Goal: Entertainment & Leisure: Consume media (video, audio)

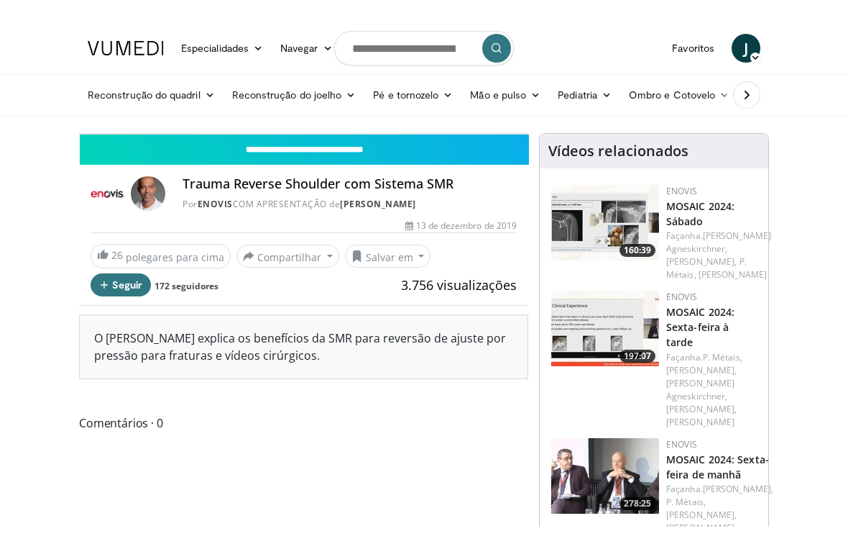
scroll to position [17, 0]
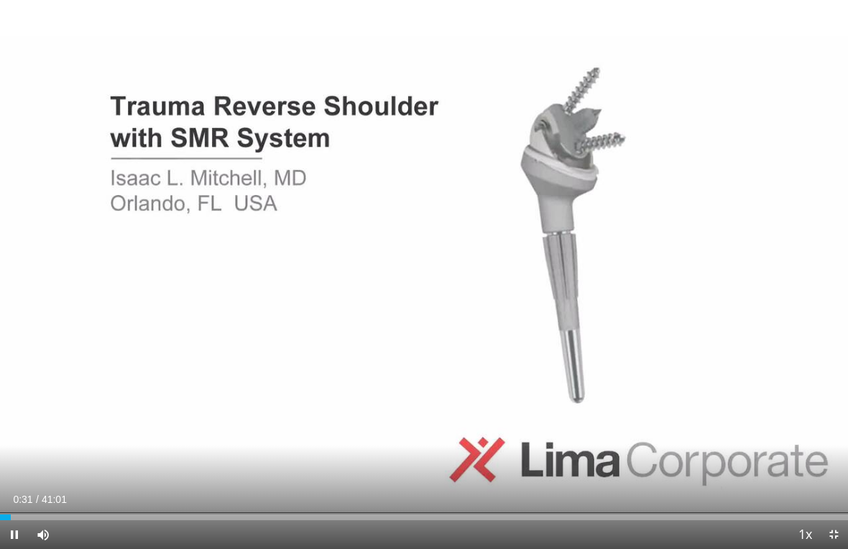
click at [812, 503] on span "Video Player" at bounding box center [805, 535] width 20 height 29
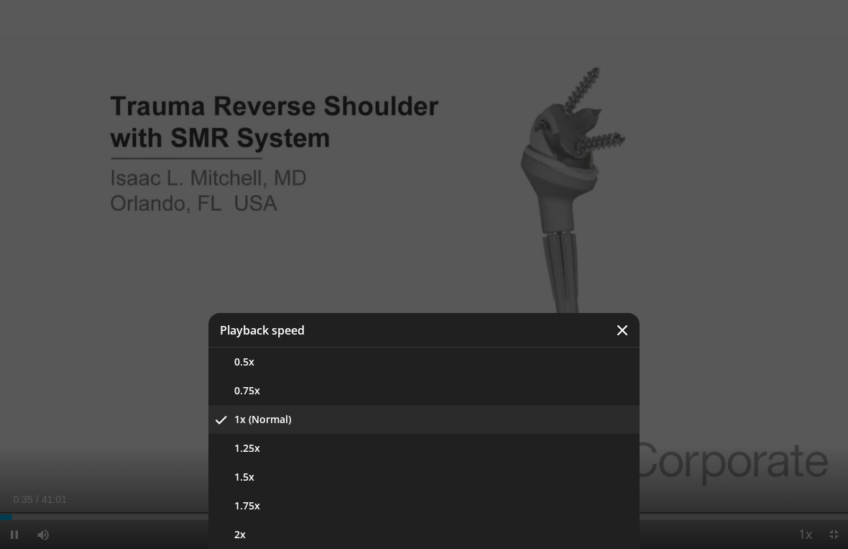
click at [825, 466] on div "Video Player" at bounding box center [424, 274] width 848 height 549
click at [752, 212] on div "Video Player" at bounding box center [424, 274] width 848 height 549
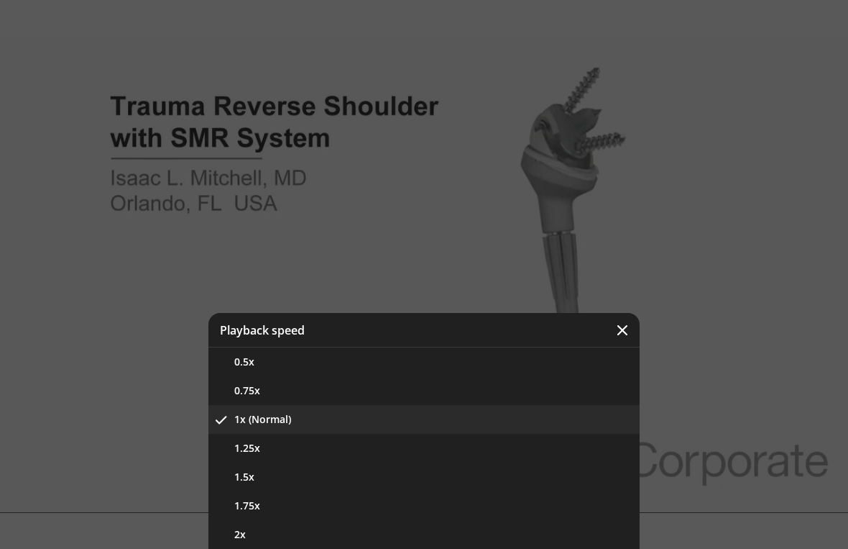
click at [615, 328] on button "Video Player" at bounding box center [622, 330] width 35 height 35
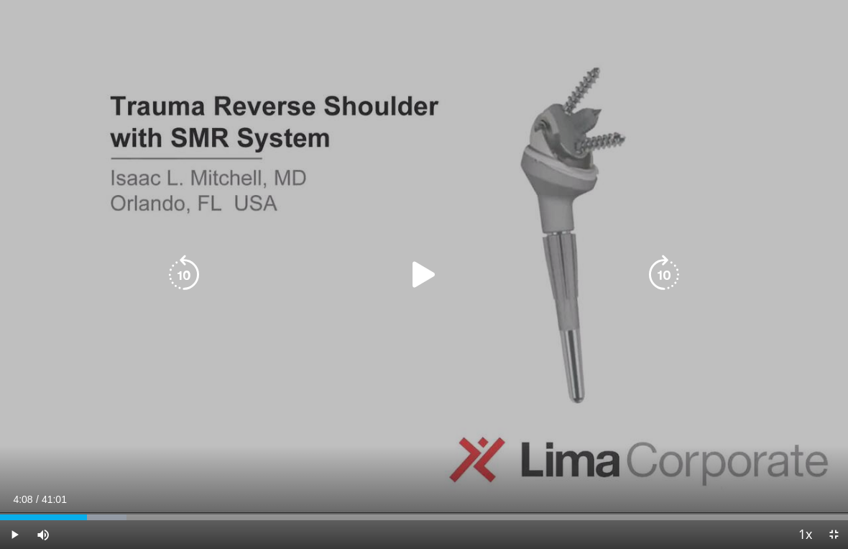
click at [87, 503] on div "Progress Bar" at bounding box center [43, 517] width 87 height 6
click at [81, 503] on div "Progress Bar" at bounding box center [45, 517] width 91 height 6
click at [656, 275] on icon "Video Player" at bounding box center [664, 275] width 40 height 40
click at [670, 267] on icon "Video Player" at bounding box center [664, 275] width 40 height 40
click at [671, 278] on icon "Video Player" at bounding box center [664, 275] width 40 height 40
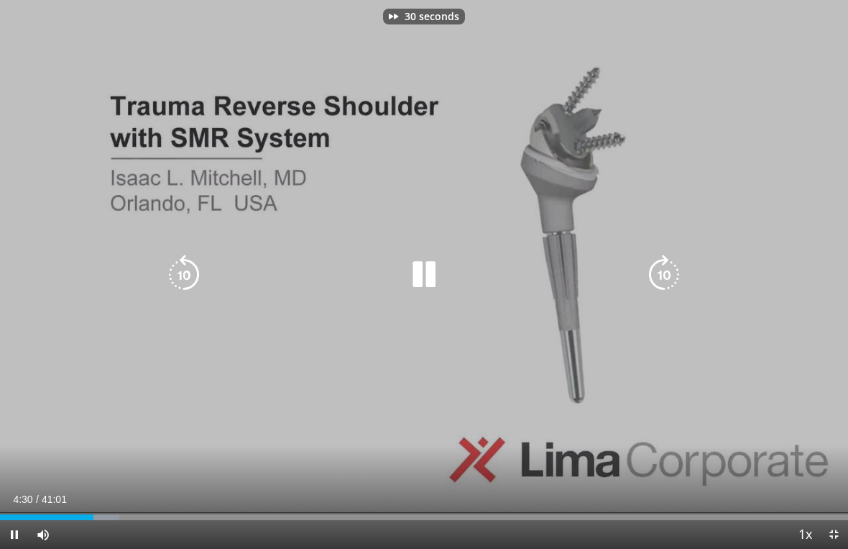
click at [675, 270] on icon "Video Player" at bounding box center [664, 275] width 40 height 40
click at [682, 273] on icon "Video Player" at bounding box center [664, 275] width 40 height 40
click at [661, 271] on icon "Video Player" at bounding box center [664, 275] width 40 height 40
click at [666, 269] on icon "Video Player" at bounding box center [664, 275] width 40 height 40
click at [663, 271] on icon "Video Player" at bounding box center [664, 275] width 40 height 40
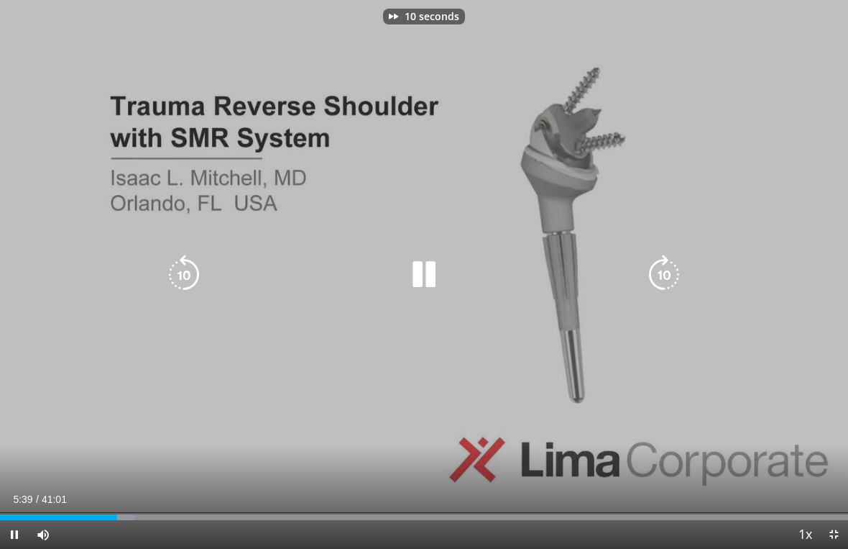
click at [674, 279] on icon "Video Player" at bounding box center [664, 275] width 40 height 40
click at [669, 270] on icon "Video Player" at bounding box center [664, 275] width 40 height 40
click at [665, 271] on icon "Video Player" at bounding box center [664, 275] width 40 height 40
click at [670, 270] on icon "Video Player" at bounding box center [664, 275] width 40 height 40
click at [674, 265] on icon "Video Player" at bounding box center [664, 275] width 40 height 40
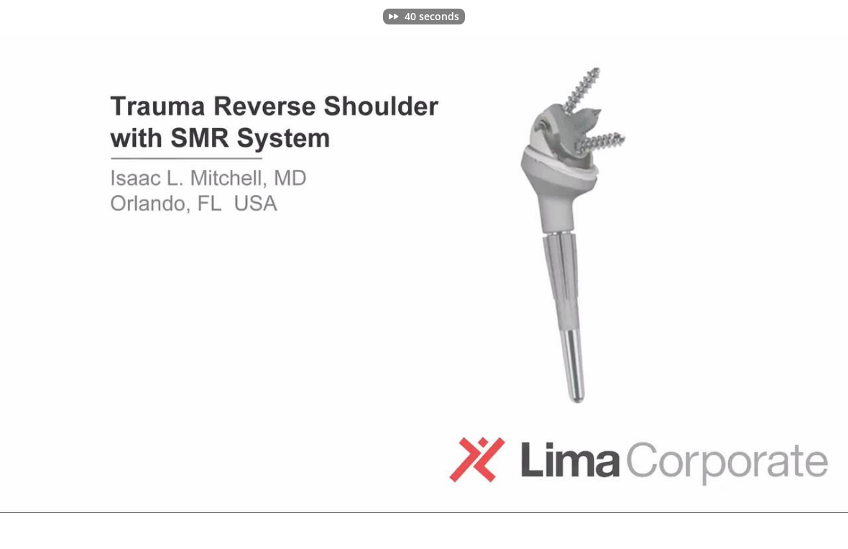
click at [692, 272] on div "40 seconds Tap to unmute" at bounding box center [424, 274] width 848 height 549
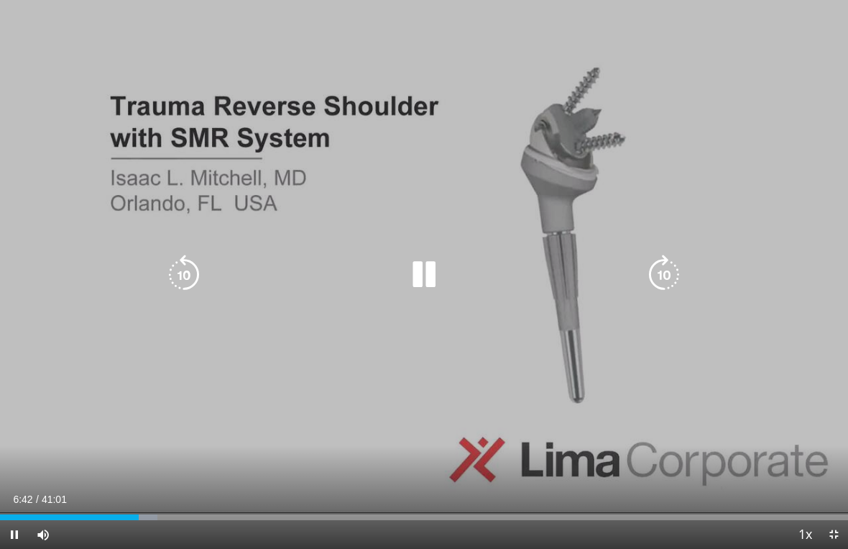
click at [666, 269] on icon "Video Player" at bounding box center [664, 275] width 40 height 40
click at [670, 270] on icon "Video Player" at bounding box center [664, 275] width 40 height 40
click at [677, 265] on icon "Video Player" at bounding box center [664, 275] width 40 height 40
click at [671, 265] on icon "Video Player" at bounding box center [664, 275] width 40 height 40
click at [674, 269] on icon "Video Player" at bounding box center [664, 275] width 40 height 40
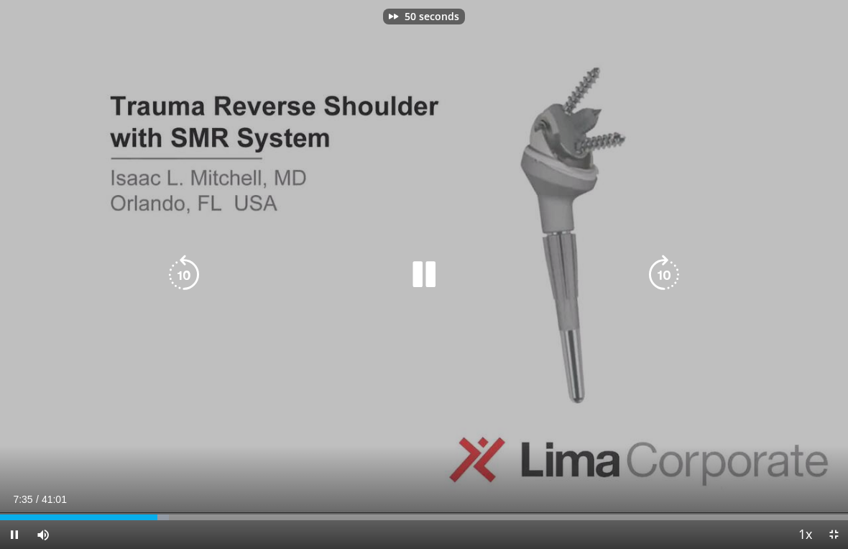
click at [682, 263] on icon "Video Player" at bounding box center [664, 275] width 40 height 40
click at [678, 267] on icon "Video Player" at bounding box center [664, 275] width 40 height 40
click at [675, 265] on icon "Video Player" at bounding box center [664, 275] width 40 height 40
click at [674, 269] on icon "Video Player" at bounding box center [664, 275] width 40 height 40
click at [669, 270] on icon "Video Player" at bounding box center [664, 275] width 40 height 40
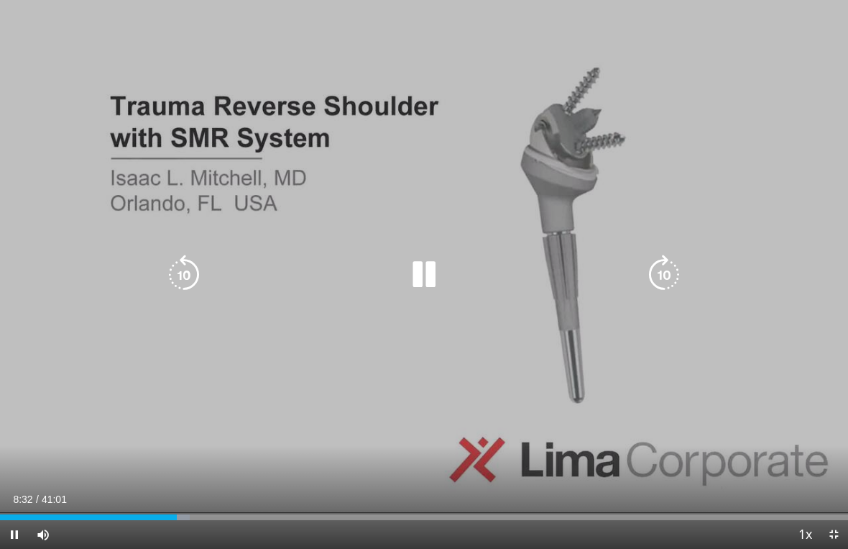
click at [671, 271] on icon "Video Player" at bounding box center [664, 275] width 40 height 40
click at [672, 270] on icon "Video Player" at bounding box center [664, 275] width 40 height 40
click at [667, 266] on icon "Video Player" at bounding box center [664, 275] width 40 height 40
click at [668, 267] on icon "Video Player" at bounding box center [664, 275] width 40 height 40
click at [674, 272] on icon "Video Player" at bounding box center [664, 275] width 40 height 40
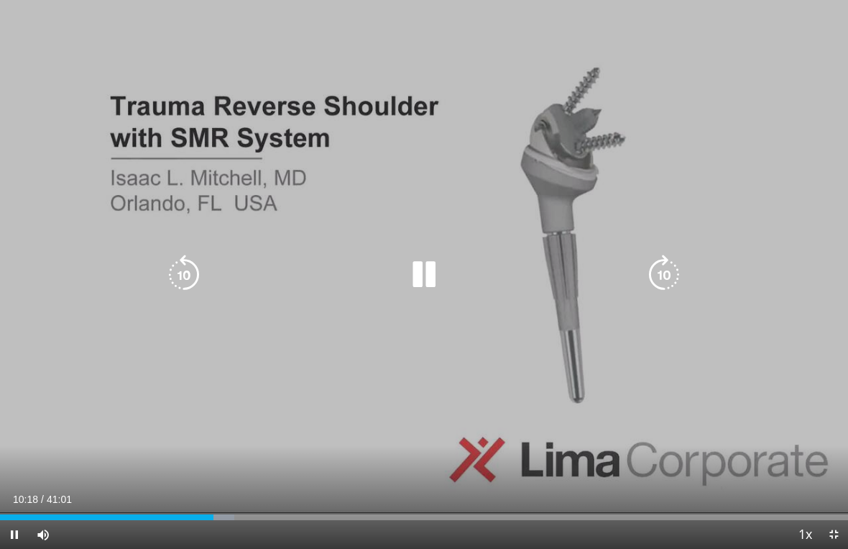
click at [671, 270] on icon "Video Player" at bounding box center [664, 275] width 40 height 40
click at [668, 275] on icon "Video Player" at bounding box center [664, 275] width 40 height 40
click at [673, 270] on icon "Video Player" at bounding box center [664, 275] width 40 height 40
click at [672, 268] on icon "Video Player" at bounding box center [664, 275] width 40 height 40
click at [664, 276] on icon "Video Player" at bounding box center [664, 275] width 40 height 40
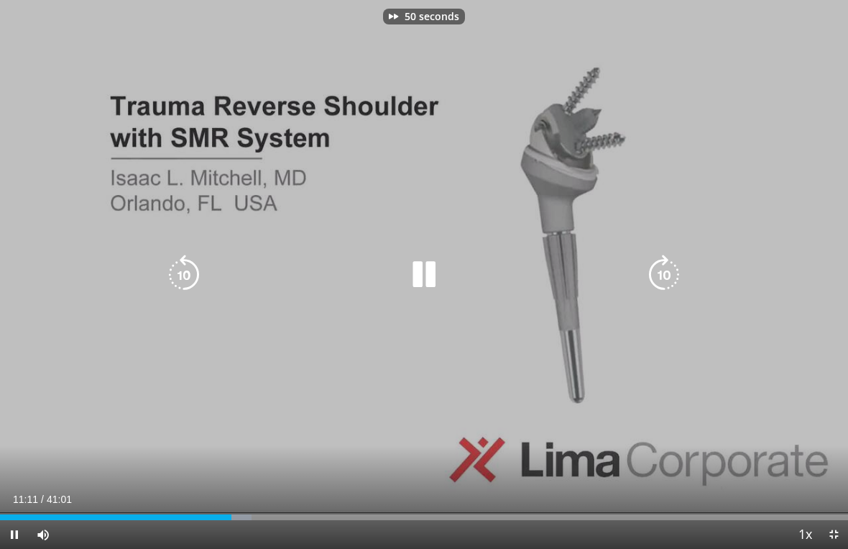
click at [678, 260] on icon "Video Player" at bounding box center [664, 275] width 40 height 40
click at [669, 270] on icon "Video Player" at bounding box center [664, 275] width 40 height 40
click at [665, 278] on icon "Video Player" at bounding box center [664, 275] width 40 height 40
click at [673, 275] on icon "Video Player" at bounding box center [664, 275] width 40 height 40
click at [674, 278] on icon "Video Player" at bounding box center [664, 275] width 40 height 40
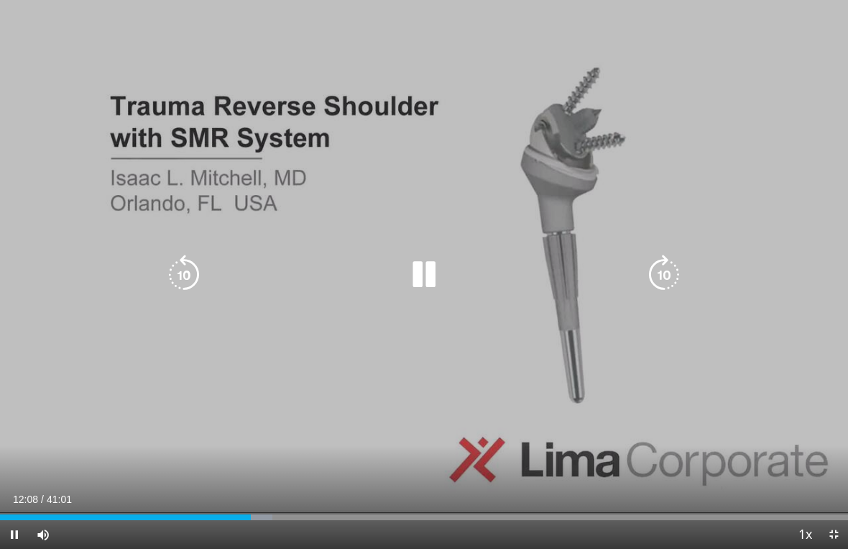
click at [670, 269] on icon "Video Player" at bounding box center [664, 275] width 40 height 40
click at [666, 274] on icon "Video Player" at bounding box center [664, 275] width 40 height 40
click at [664, 265] on icon "Video Player" at bounding box center [664, 275] width 40 height 40
click at [661, 271] on icon "Video Player" at bounding box center [664, 275] width 40 height 40
click at [666, 265] on icon "Video Player" at bounding box center [664, 275] width 40 height 40
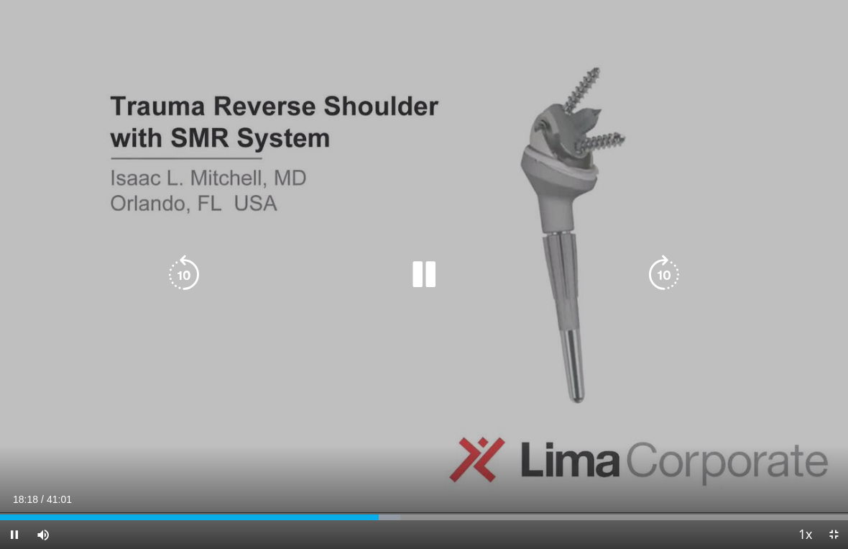
click at [663, 277] on icon "Video Player" at bounding box center [664, 275] width 40 height 40
click at [664, 270] on icon "Video Player" at bounding box center [664, 275] width 40 height 40
click at [673, 272] on icon "Video Player" at bounding box center [664, 275] width 40 height 40
click at [656, 272] on icon "Video Player" at bounding box center [664, 275] width 40 height 40
click at [668, 282] on icon "Video Player" at bounding box center [664, 275] width 40 height 40
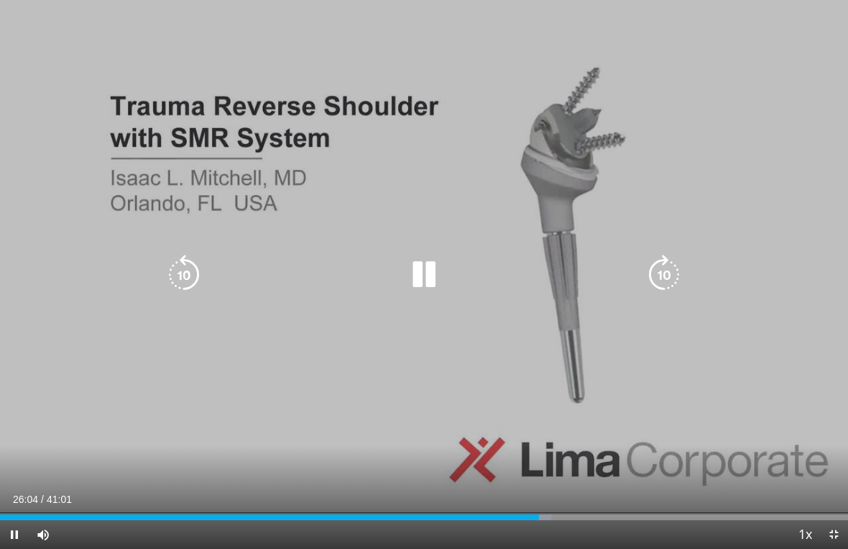
click at [671, 282] on icon "Video Player" at bounding box center [664, 275] width 40 height 40
click at [668, 268] on icon "Video Player" at bounding box center [664, 275] width 40 height 40
click at [666, 272] on icon "Video Player" at bounding box center [664, 275] width 40 height 40
click at [666, 270] on icon "Video Player" at bounding box center [664, 275] width 40 height 40
click at [674, 275] on icon "Video Player" at bounding box center [664, 275] width 40 height 40
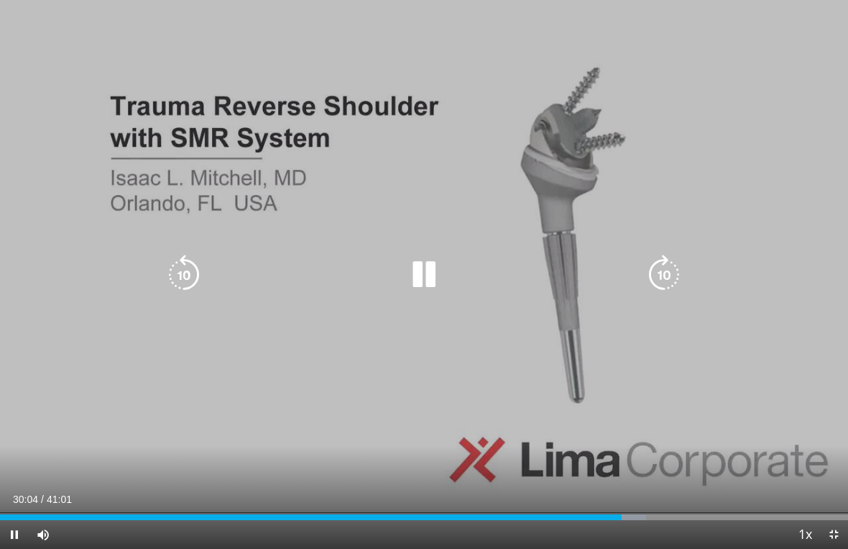
click at [676, 269] on icon "Video Player" at bounding box center [664, 275] width 40 height 40
click at [666, 274] on icon "Video Player" at bounding box center [664, 275] width 40 height 40
click at [674, 265] on icon "Video Player" at bounding box center [664, 275] width 40 height 40
click at [670, 272] on icon "Video Player" at bounding box center [664, 275] width 40 height 40
click at [673, 277] on icon "Video Player" at bounding box center [664, 275] width 40 height 40
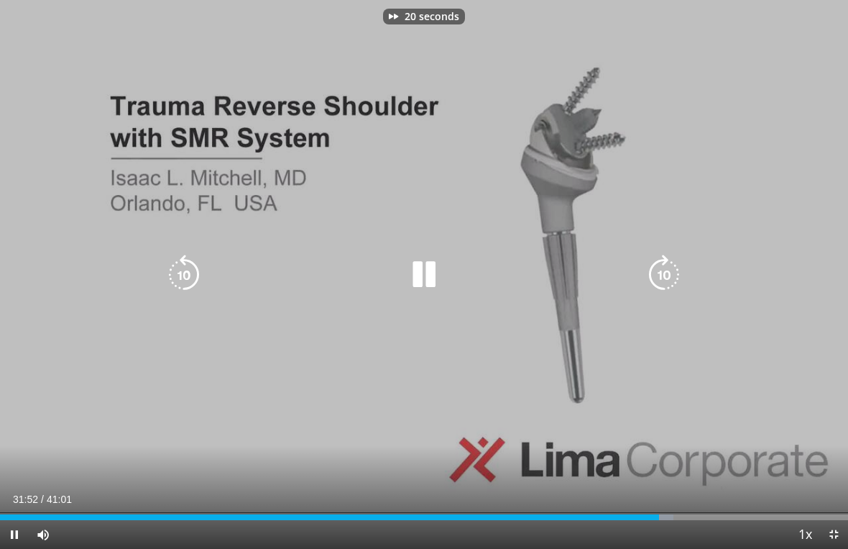
click at [670, 267] on icon "Video Player" at bounding box center [664, 275] width 40 height 40
click at [666, 263] on icon "Video Player" at bounding box center [664, 275] width 40 height 40
click at [674, 269] on icon "Video Player" at bounding box center [664, 275] width 40 height 40
click at [657, 272] on icon "Video Player" at bounding box center [664, 275] width 40 height 40
click at [667, 270] on icon "Video Player" at bounding box center [664, 275] width 40 height 40
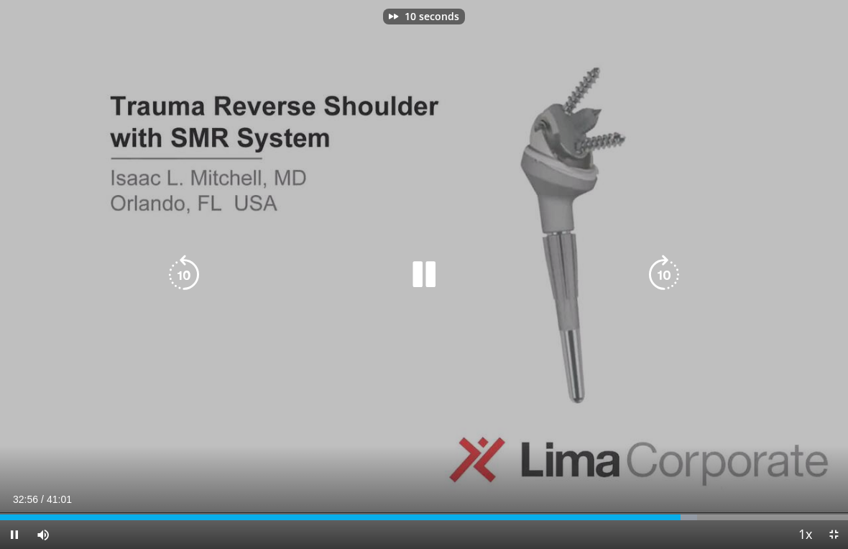
click at [677, 274] on icon "Video Player" at bounding box center [664, 275] width 40 height 40
click at [664, 278] on icon "Video Player" at bounding box center [664, 275] width 40 height 40
click at [666, 281] on icon "Video Player" at bounding box center [664, 275] width 40 height 40
click at [663, 265] on icon "Video Player" at bounding box center [664, 275] width 40 height 40
click at [666, 273] on icon "Video Player" at bounding box center [664, 275] width 40 height 40
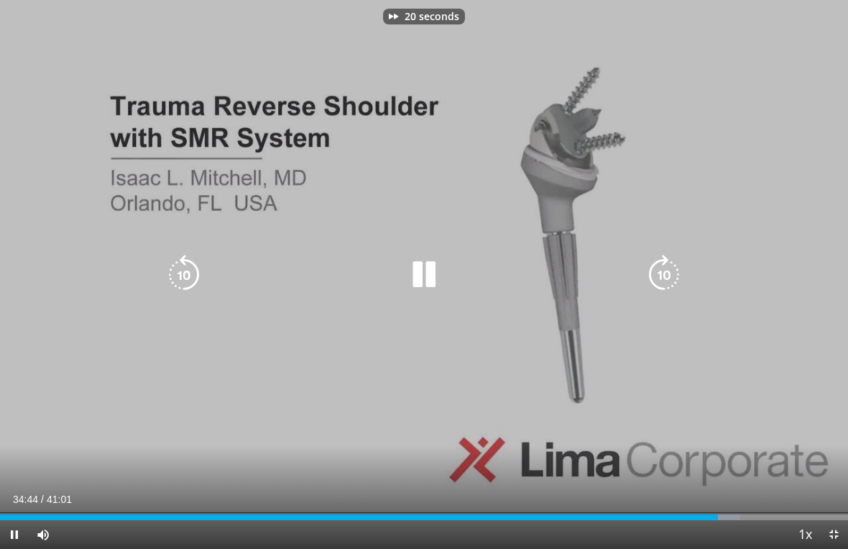
click at [668, 276] on icon "Video Player" at bounding box center [664, 275] width 40 height 40
click at [673, 272] on icon "Video Player" at bounding box center [664, 275] width 40 height 40
click at [664, 276] on icon "Video Player" at bounding box center [664, 275] width 40 height 40
click at [669, 272] on icon "Video Player" at bounding box center [664, 275] width 40 height 40
click at [664, 270] on icon "Video Player" at bounding box center [664, 275] width 40 height 40
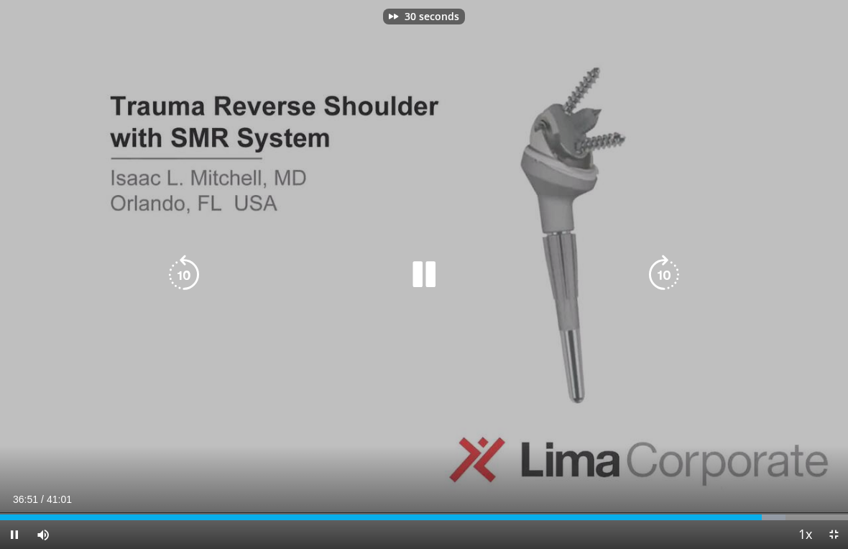
click at [669, 269] on icon "Video Player" at bounding box center [664, 275] width 40 height 40
click at [678, 272] on icon "Video Player" at bounding box center [664, 275] width 40 height 40
click at [672, 265] on icon "Video Player" at bounding box center [664, 275] width 40 height 40
click at [674, 265] on icon "Video Player" at bounding box center [664, 275] width 40 height 40
click at [675, 263] on icon "Video Player" at bounding box center [664, 275] width 40 height 40
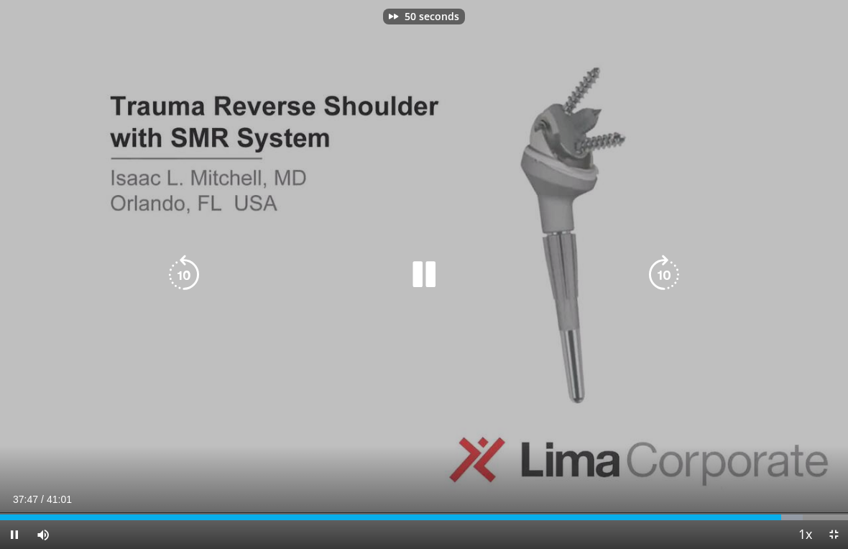
click at [679, 261] on icon "Video Player" at bounding box center [664, 275] width 40 height 40
click at [679, 264] on icon "Video Player" at bounding box center [664, 275] width 40 height 40
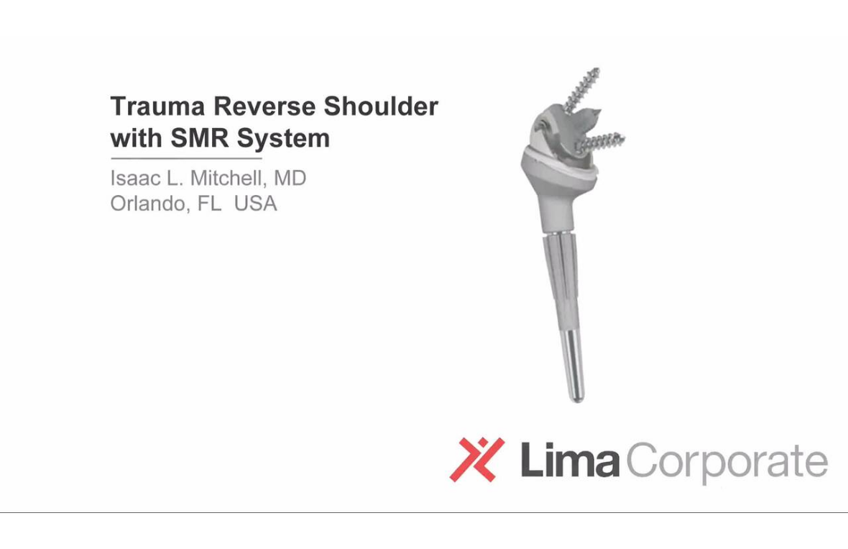
click at [673, 265] on div "70 seconds Tap to unmute" at bounding box center [424, 274] width 848 height 549
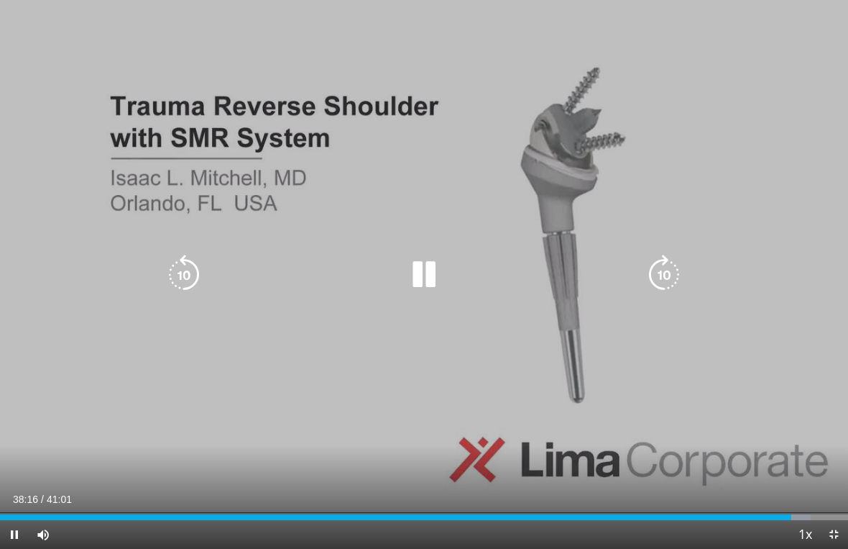
click at [654, 280] on icon "Video Player" at bounding box center [664, 275] width 40 height 40
click at [658, 269] on icon "Video Player" at bounding box center [664, 275] width 40 height 40
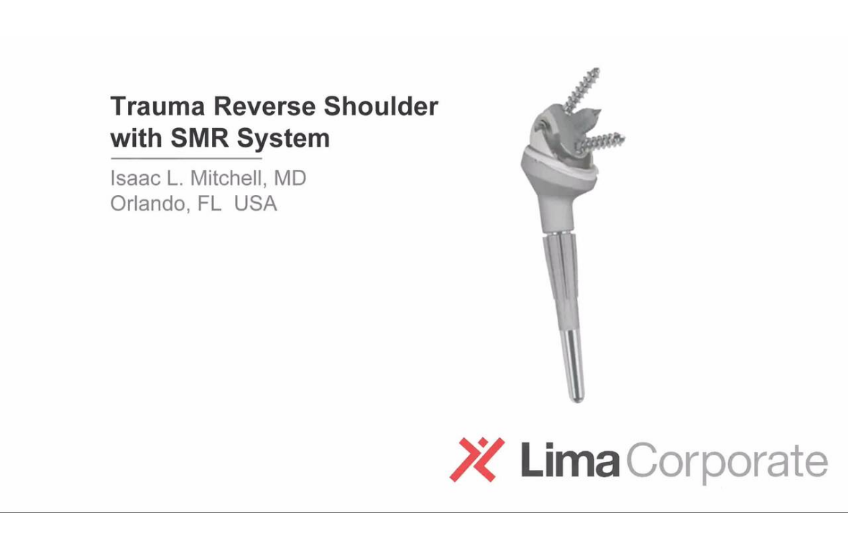
click at [788, 305] on div "10 seconds Tap to unmute" at bounding box center [424, 274] width 848 height 549
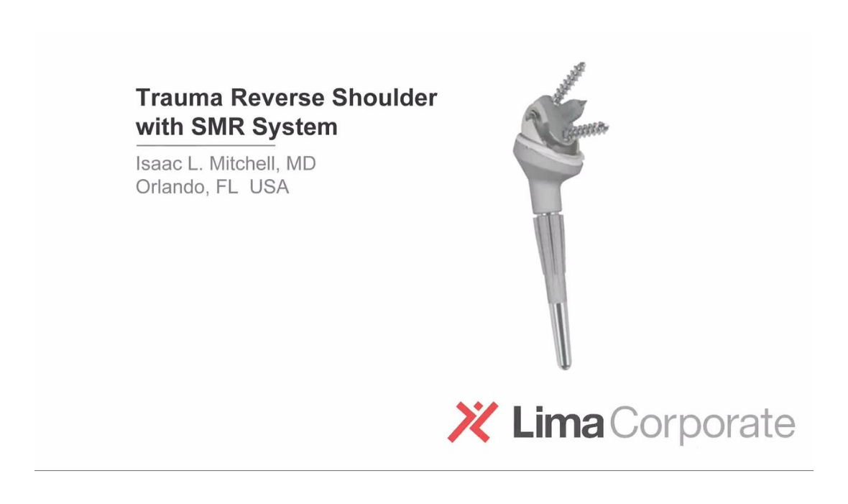
scroll to position [0, 0]
